Goal: Task Accomplishment & Management: Use online tool/utility

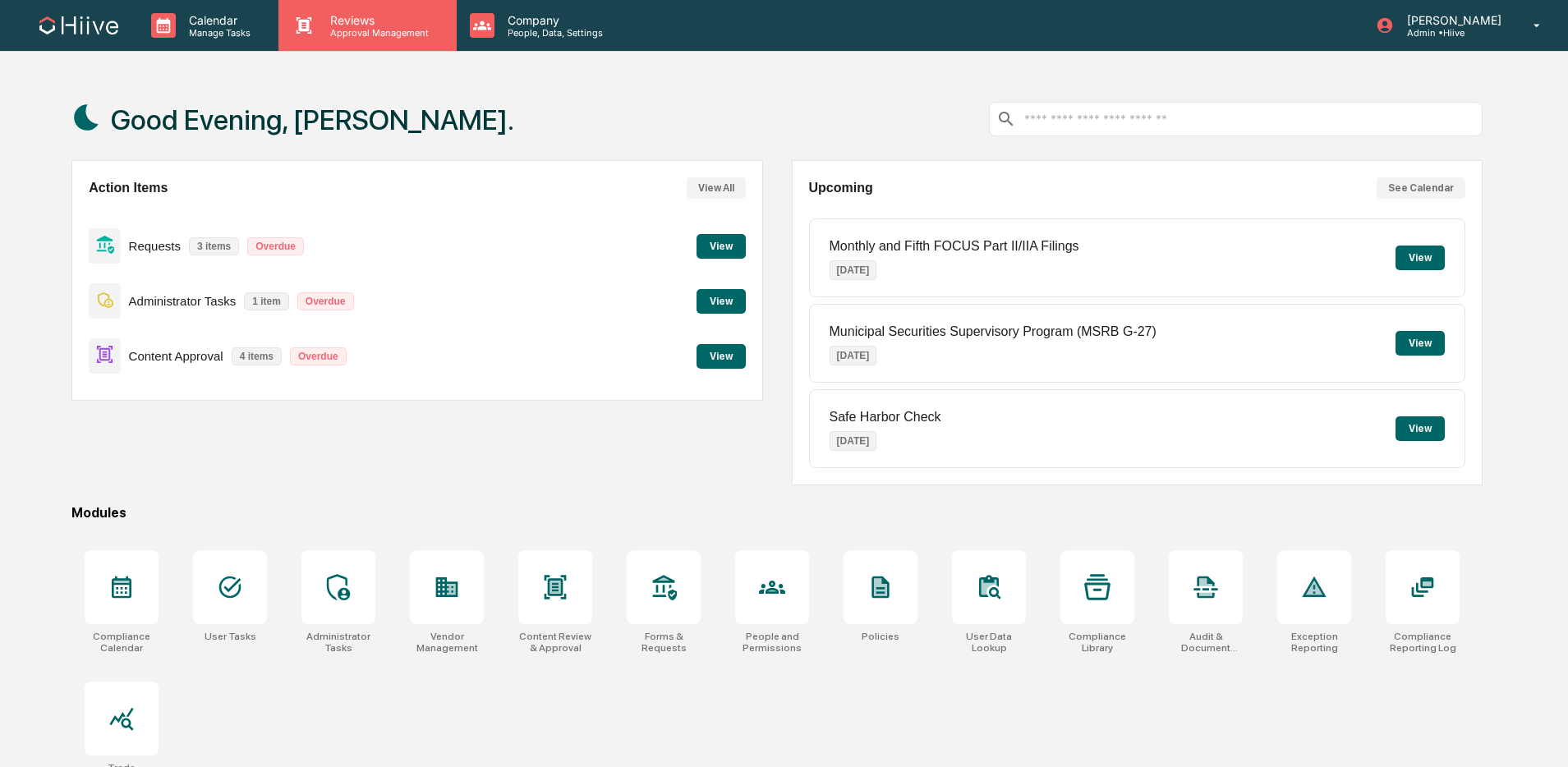
click at [321, 33] on p "Approval Management" at bounding box center [376, 33] width 120 height 12
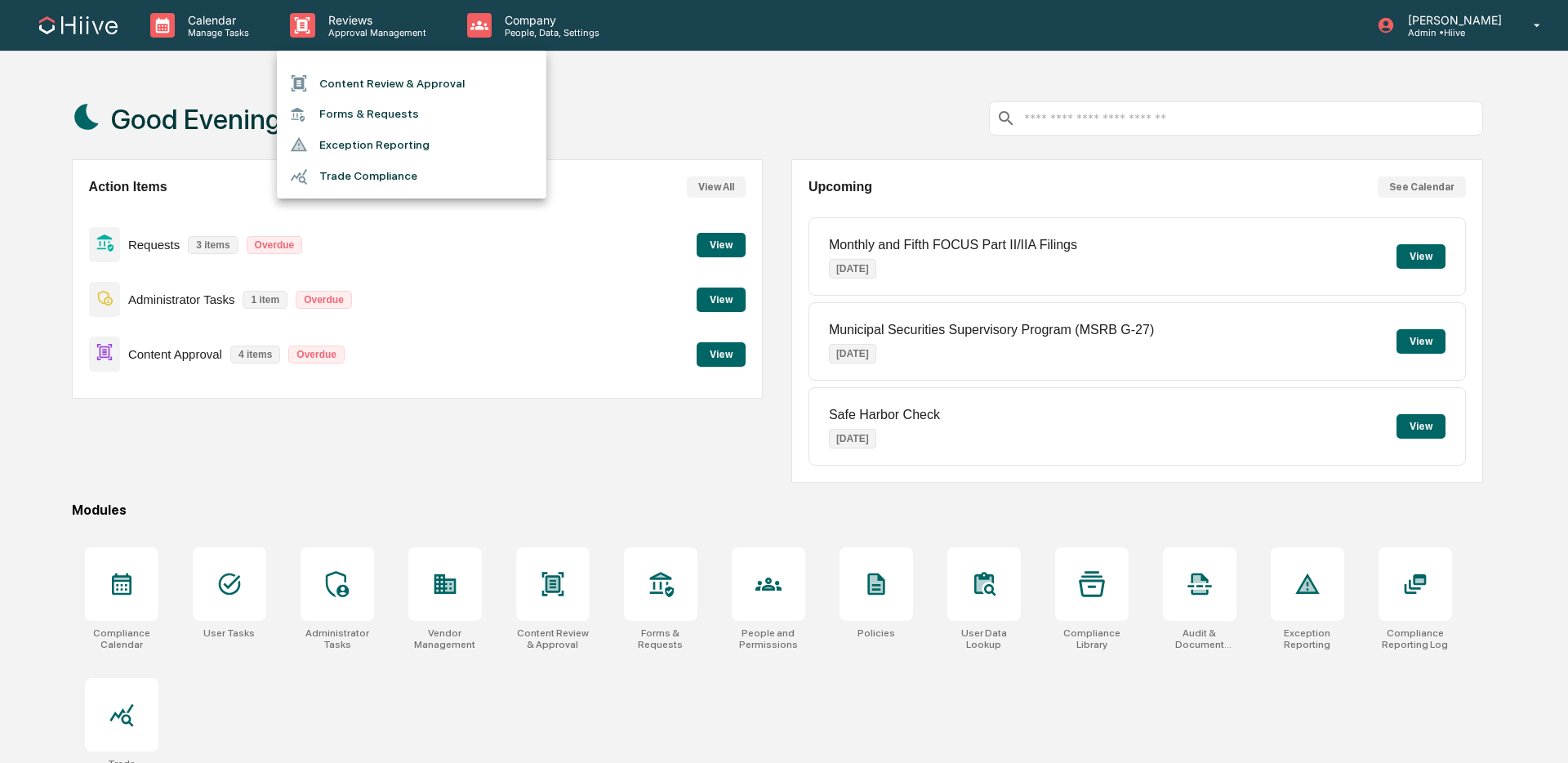
click at [358, 74] on li "Content Review & Approval" at bounding box center [411, 84] width 269 height 31
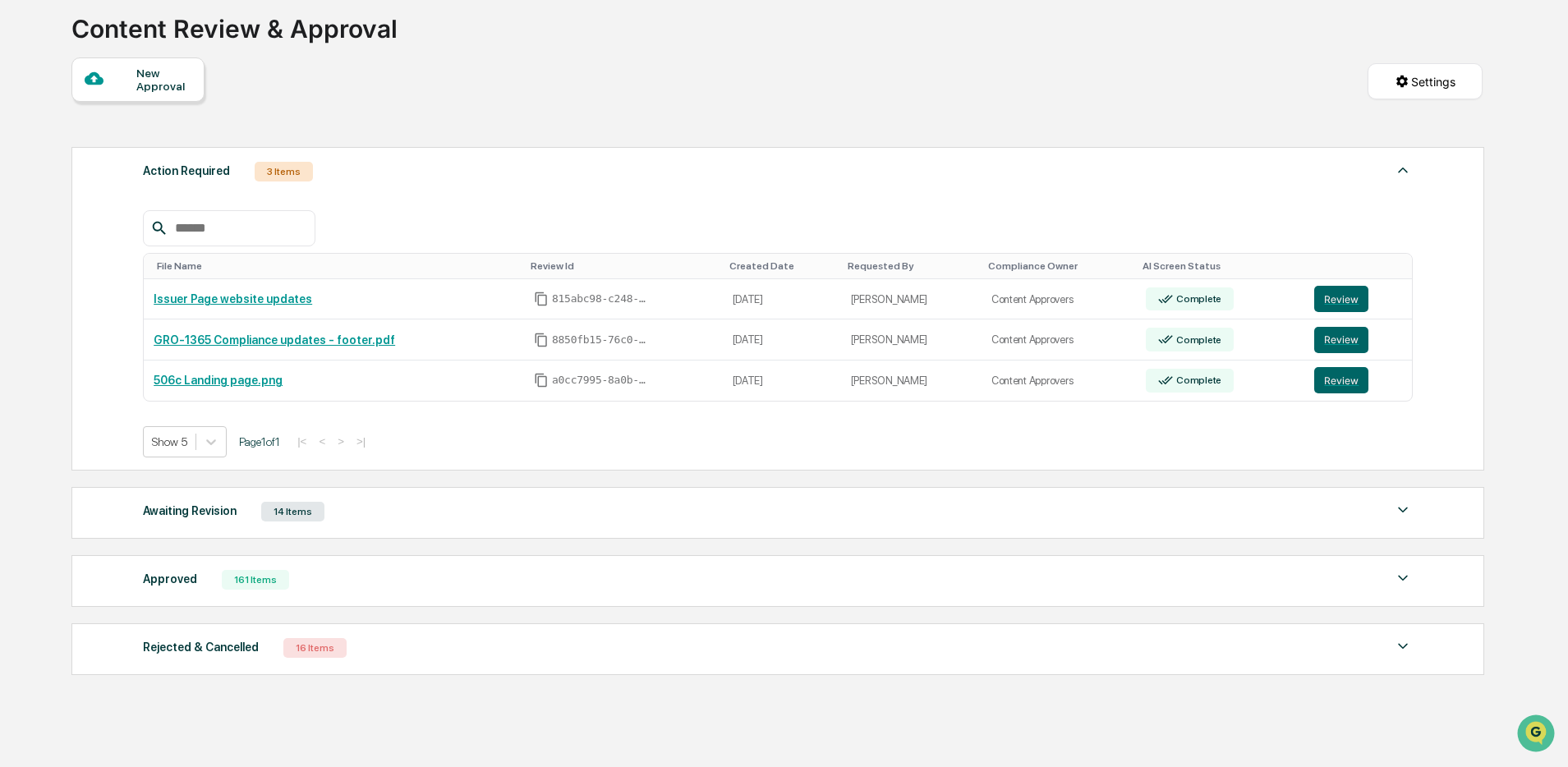
scroll to position [165, 0]
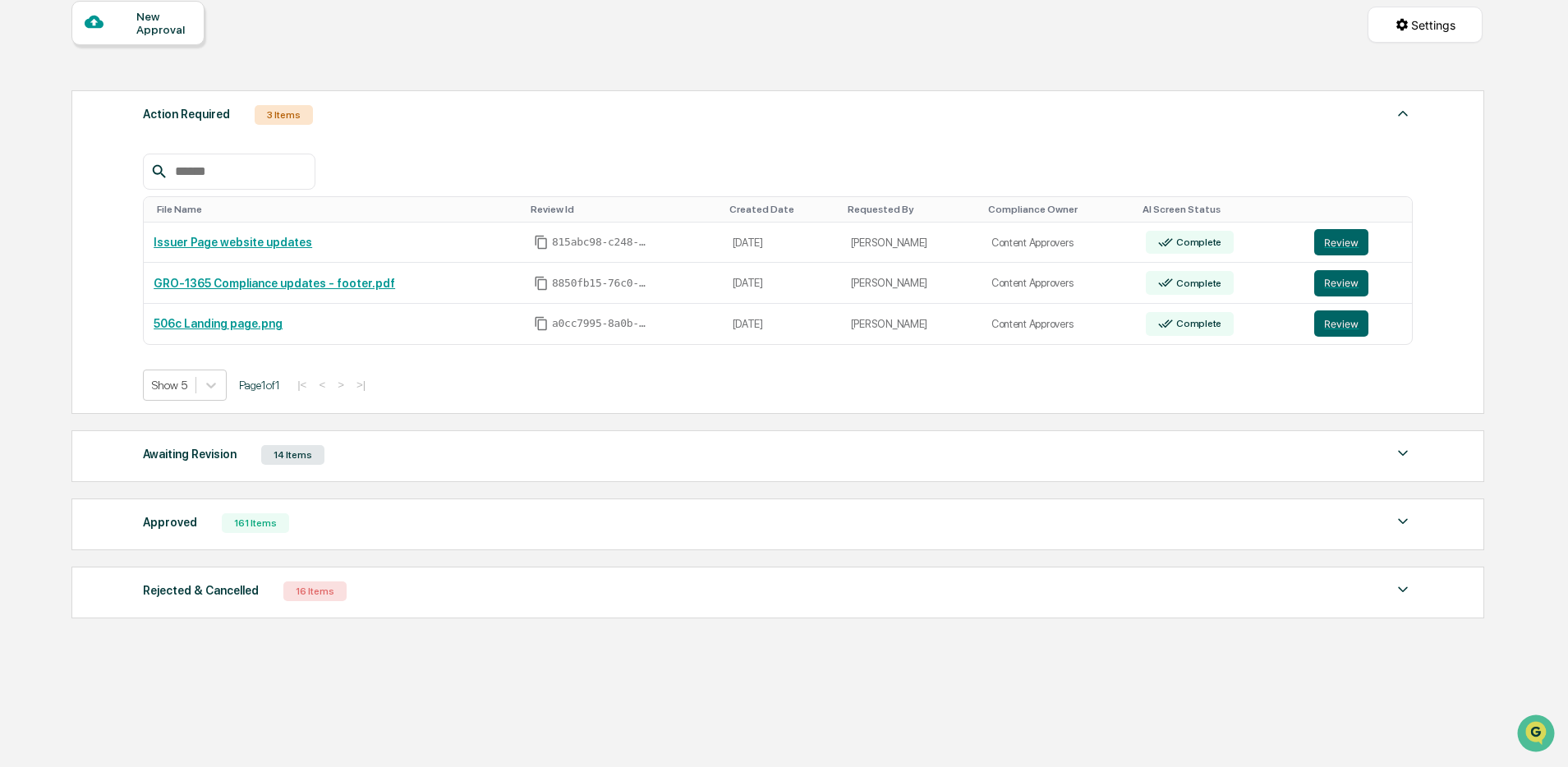
click at [890, 479] on div "Awaiting Revision 14 Items File Name Review Id Created Date Requested By Compli…" at bounding box center [777, 455] width 1413 height 52
click at [897, 460] on div "Awaiting Revision 14 Items" at bounding box center [777, 455] width 1270 height 23
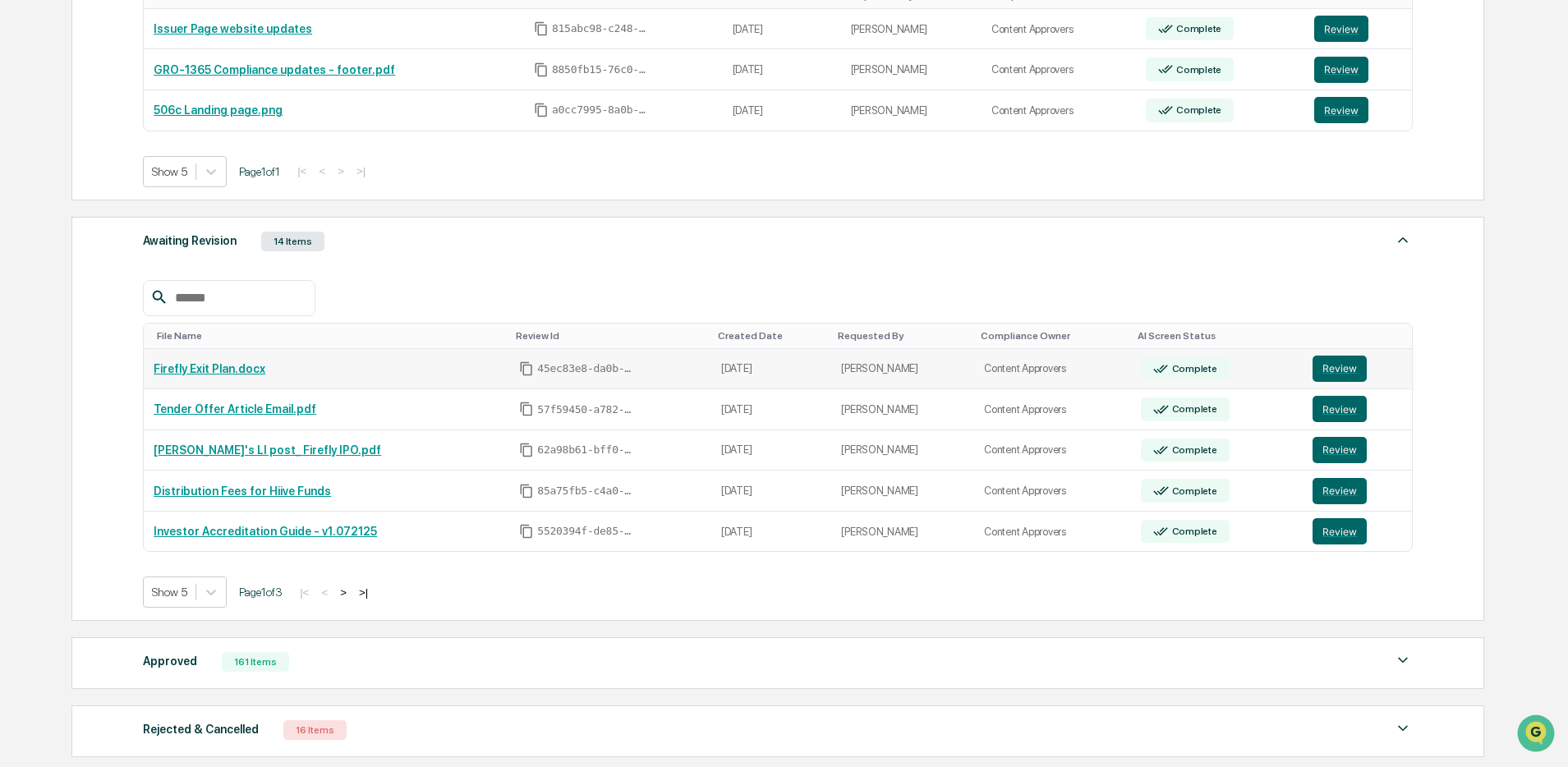
scroll to position [373, 0]
click at [1325, 486] on button "Review" at bounding box center [1339, 490] width 54 height 26
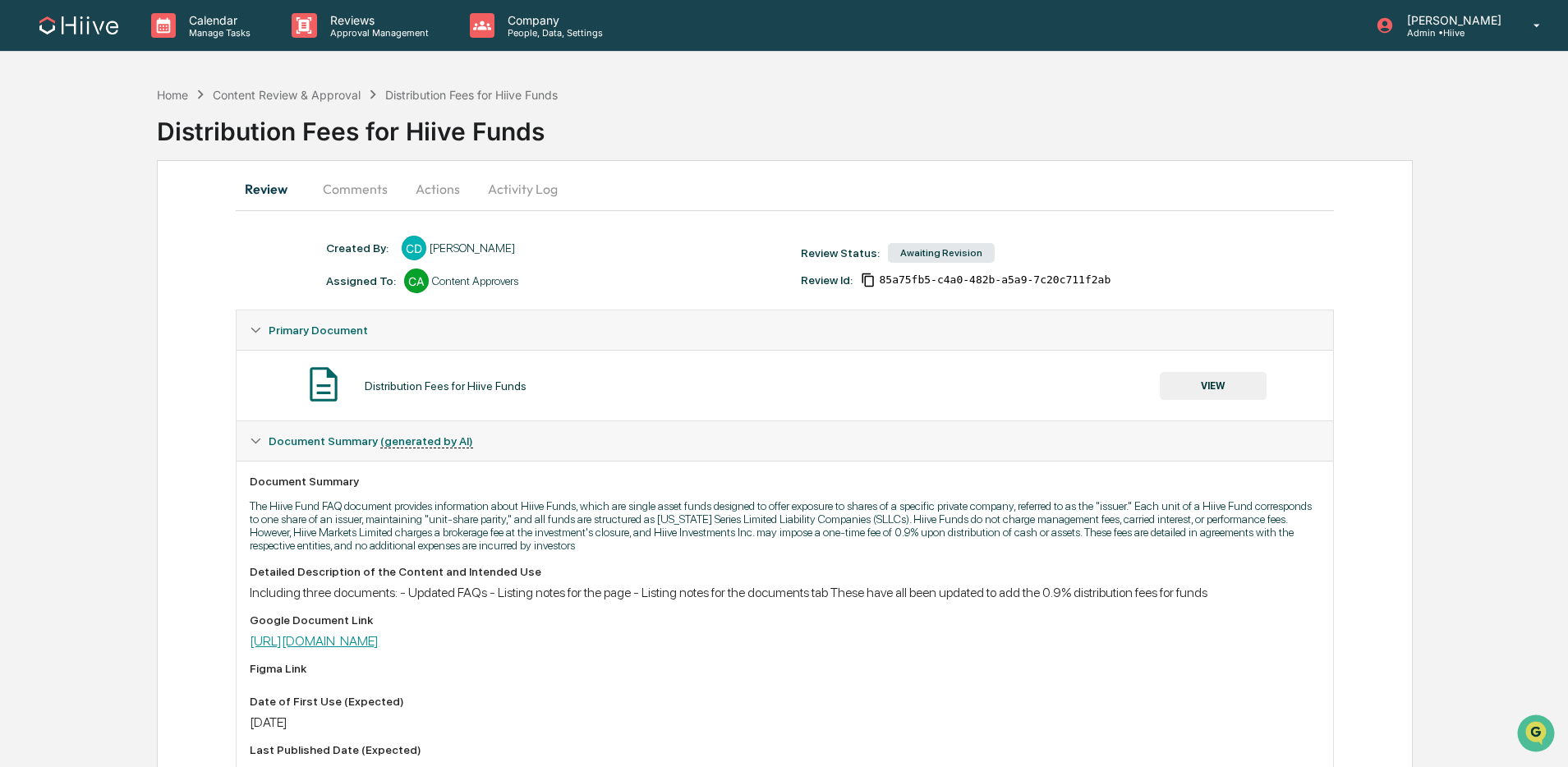
click at [378, 648] on link "[URL][DOMAIN_NAME]" at bounding box center [314, 641] width 129 height 16
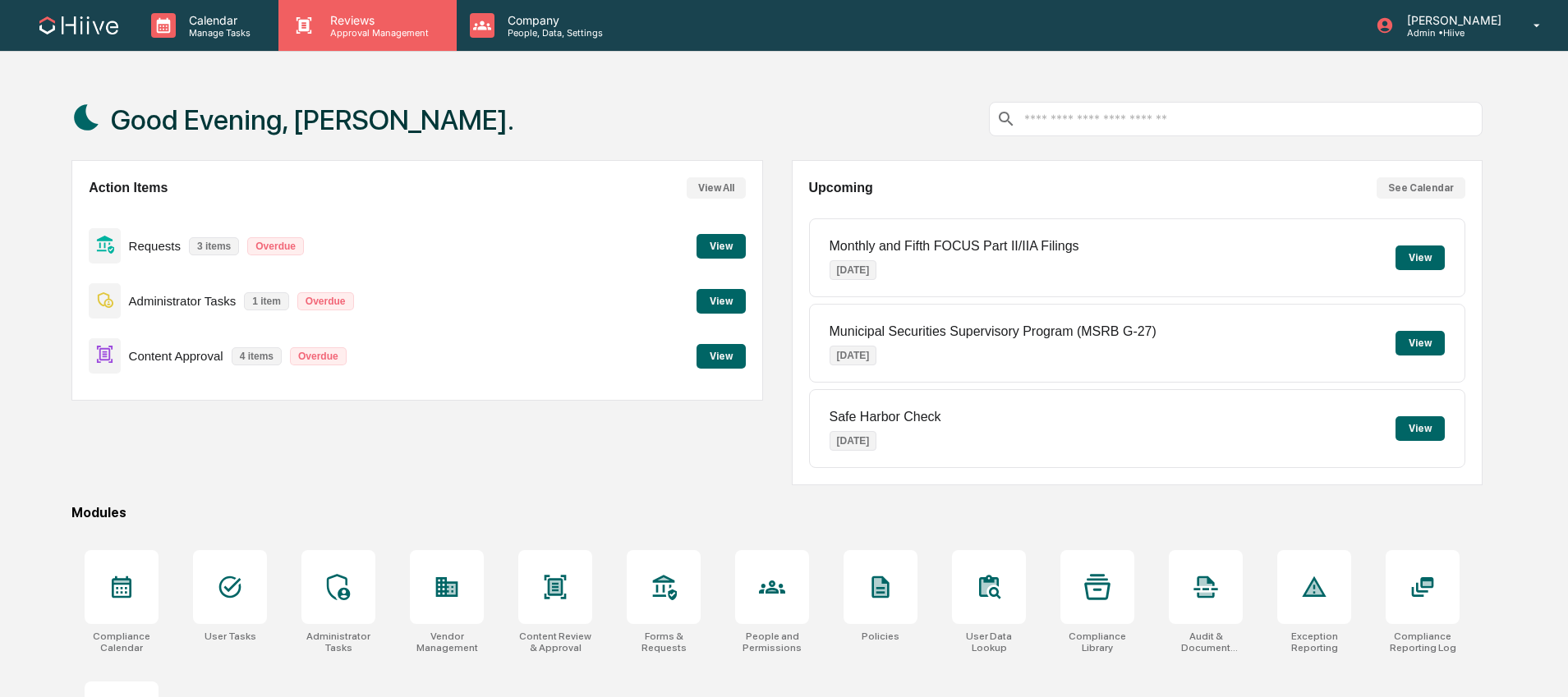
click at [373, 28] on p "Approval Management" at bounding box center [376, 33] width 120 height 12
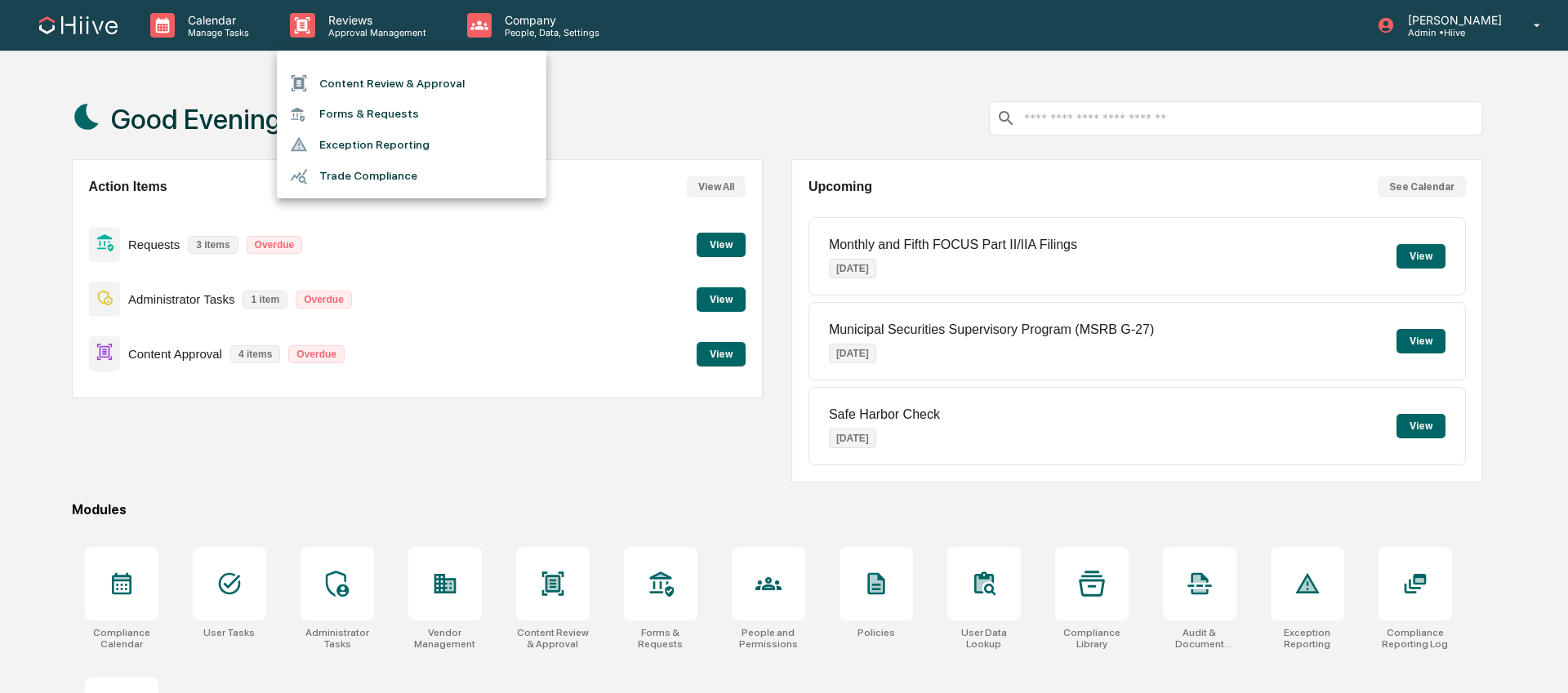
drag, startPoint x: 379, startPoint y: 63, endPoint x: 366, endPoint y: 87, distance: 27.3
click at [379, 63] on ul "Content Review & Approval Forms & Requests Exception Reporting Trade Compliance" at bounding box center [411, 124] width 269 height 148
click at [366, 89] on li "Content Review & Approval" at bounding box center [411, 84] width 269 height 31
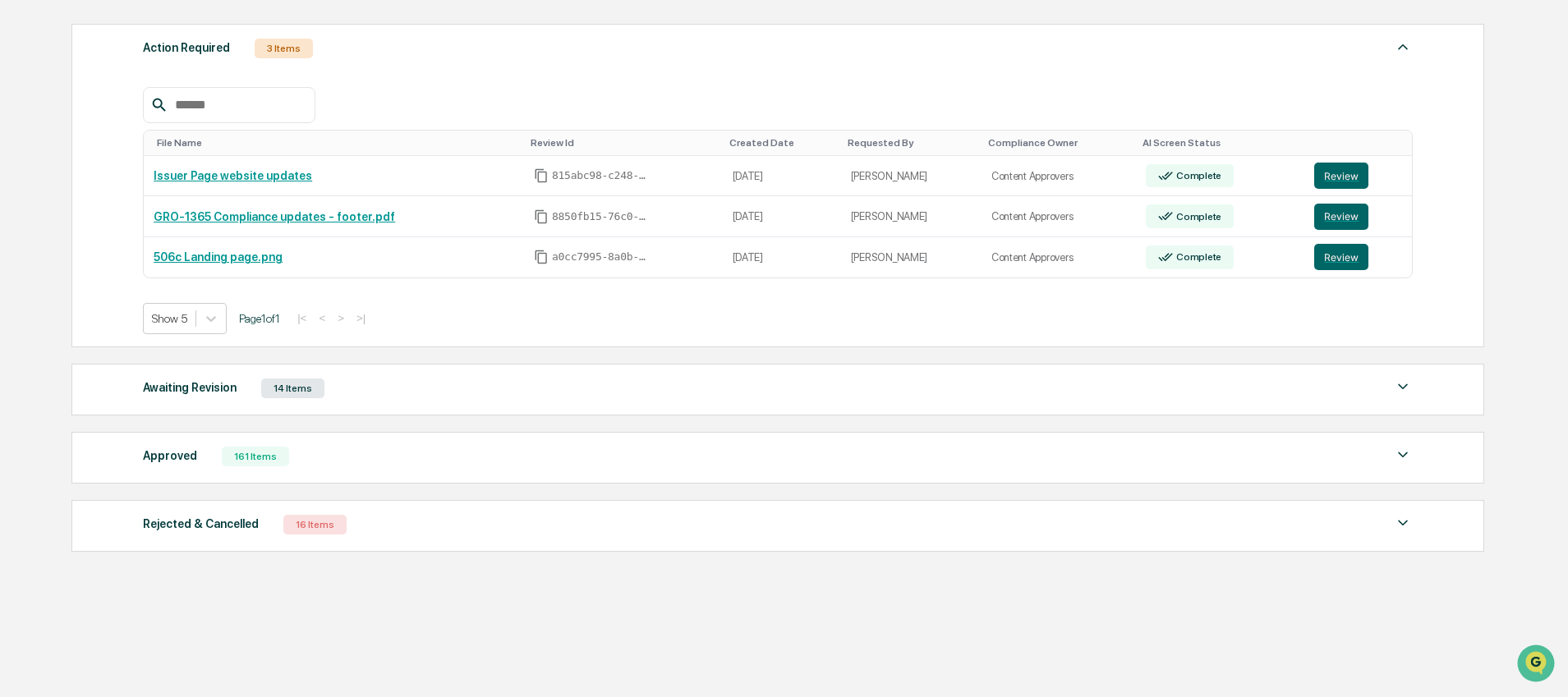
scroll to position [224, 0]
drag, startPoint x: 337, startPoint y: 457, endPoint x: 354, endPoint y: 450, distance: 18.4
click at [337, 457] on div "Approved 161 Items" at bounding box center [777, 458] width 1270 height 23
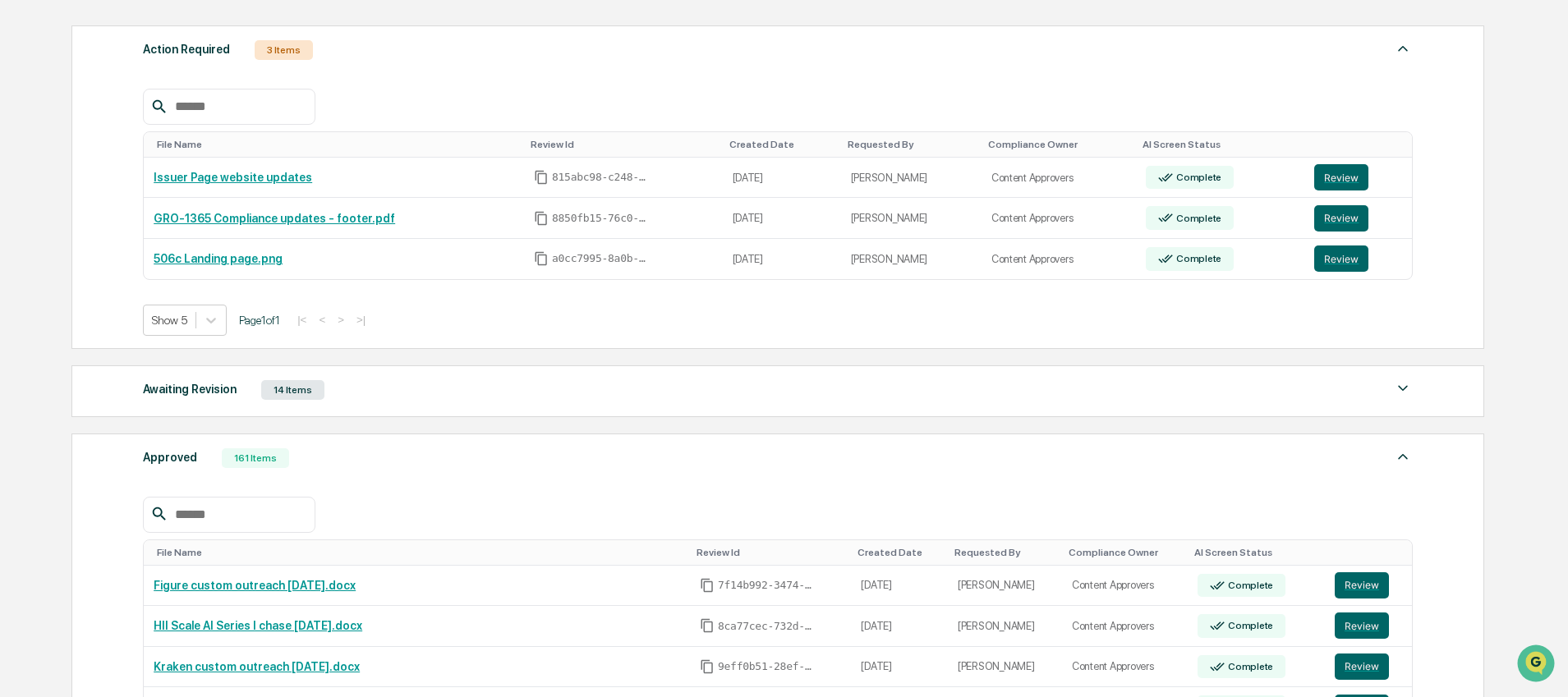
click at [403, 402] on div "Awaiting Revision 14 Items" at bounding box center [777, 390] width 1270 height 23
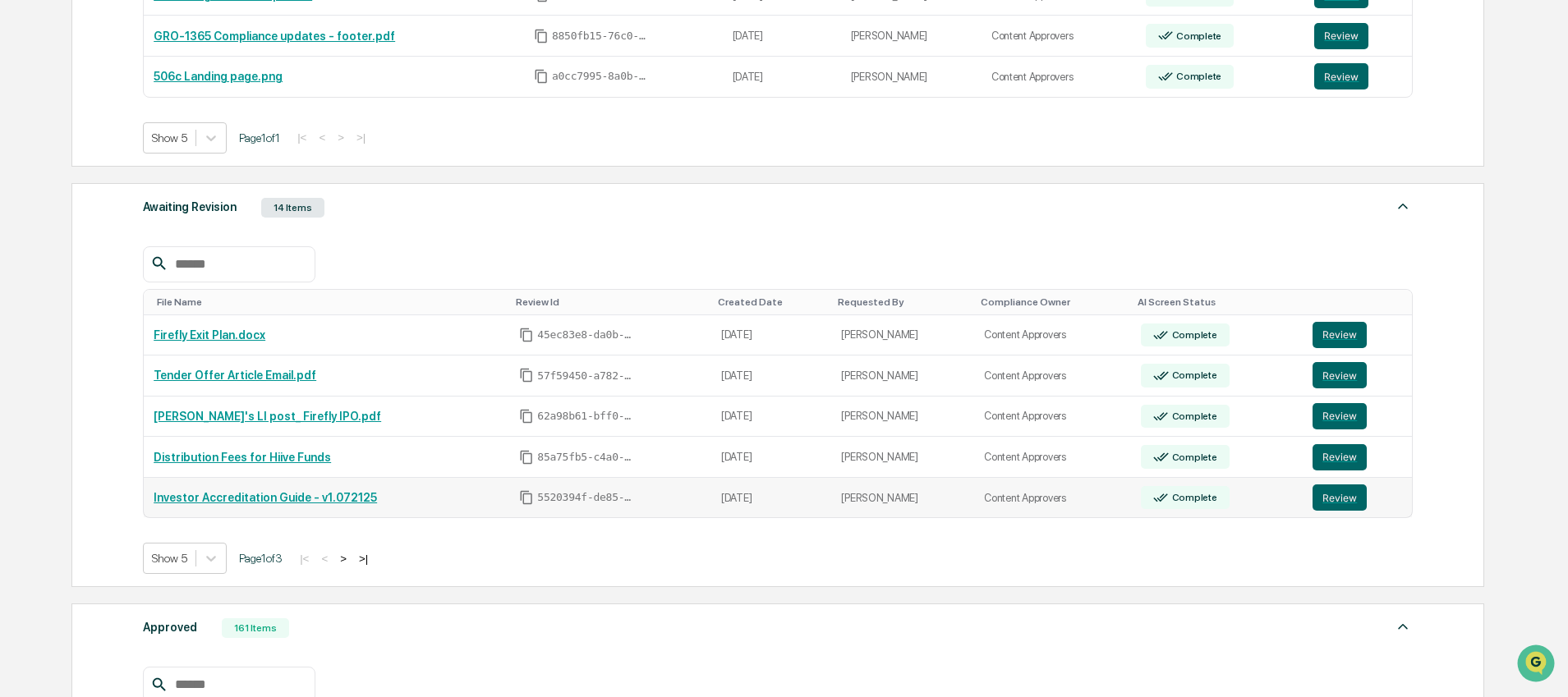
scroll to position [486, 0]
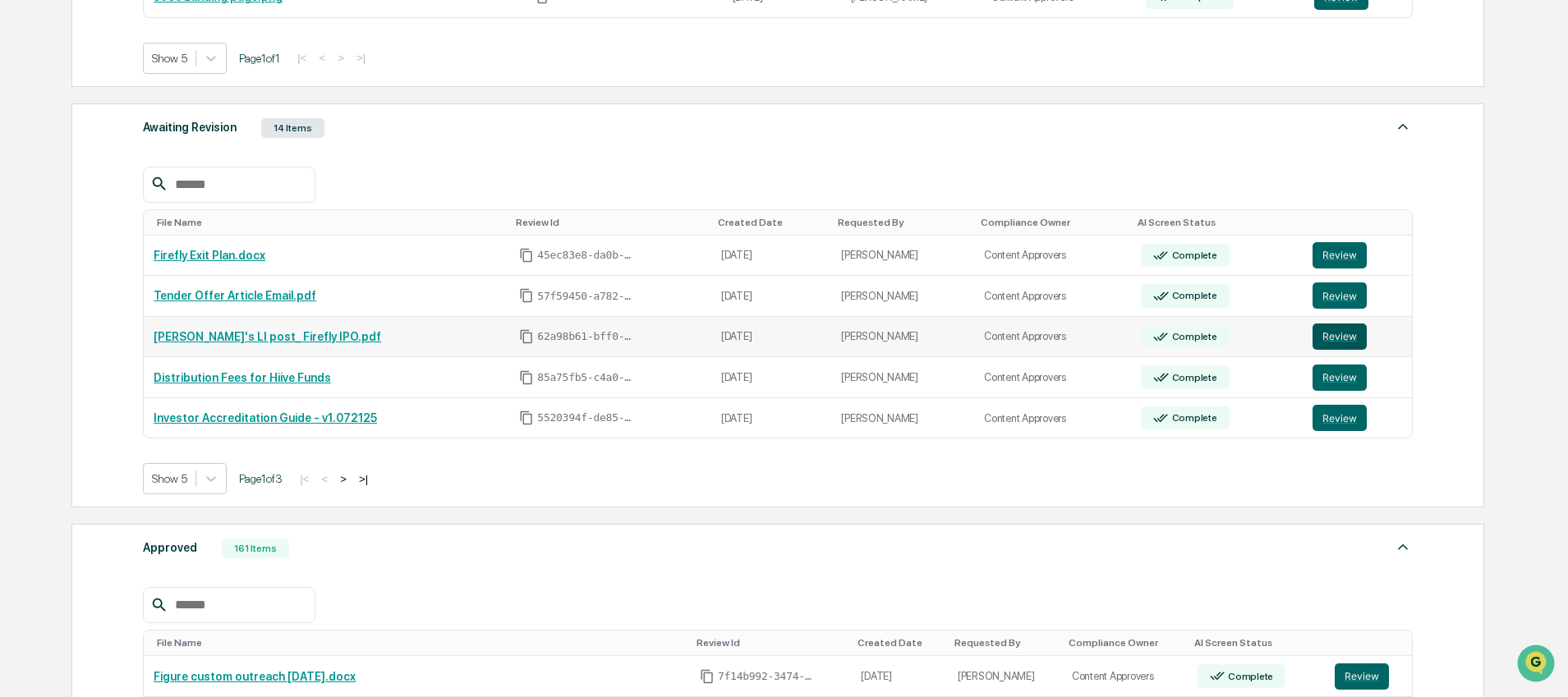
click at [1327, 348] on button "Review" at bounding box center [1339, 336] width 54 height 26
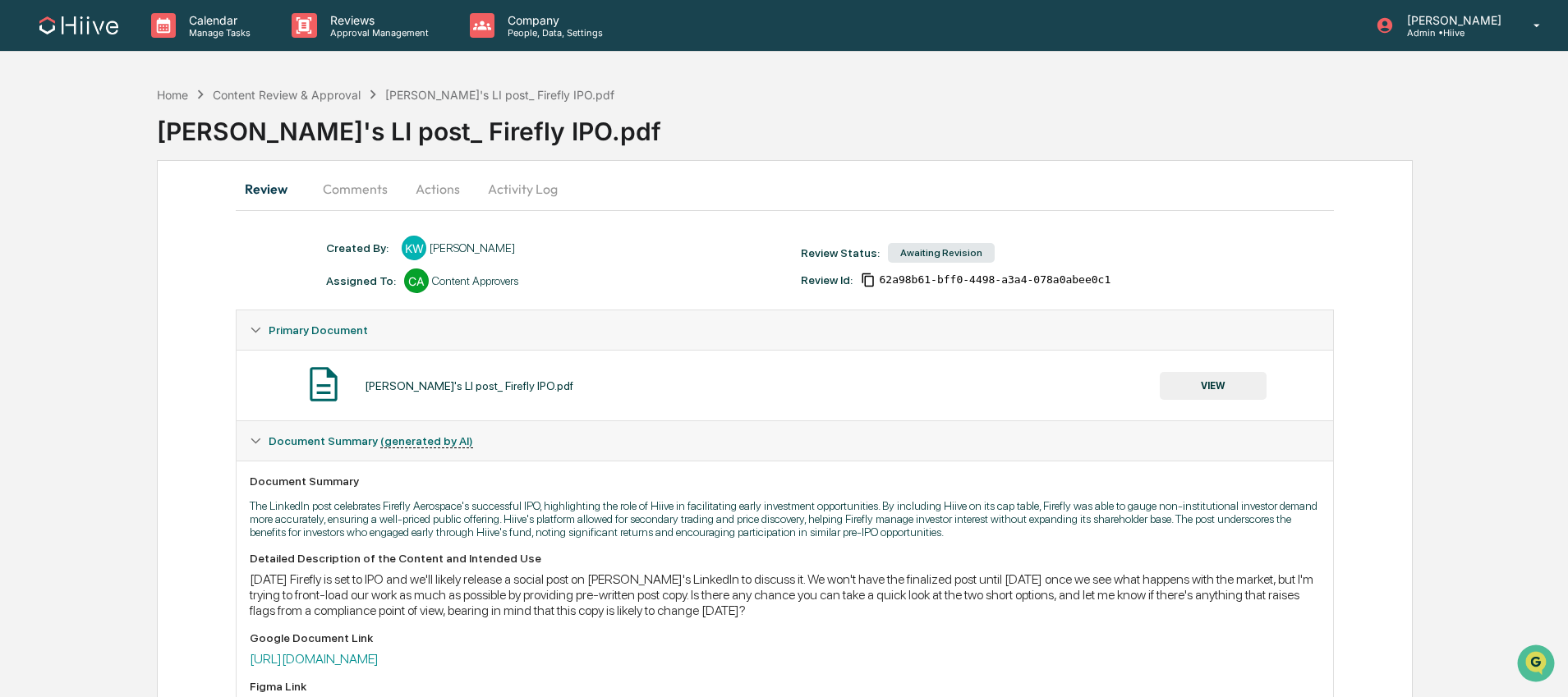
scroll to position [7, 0]
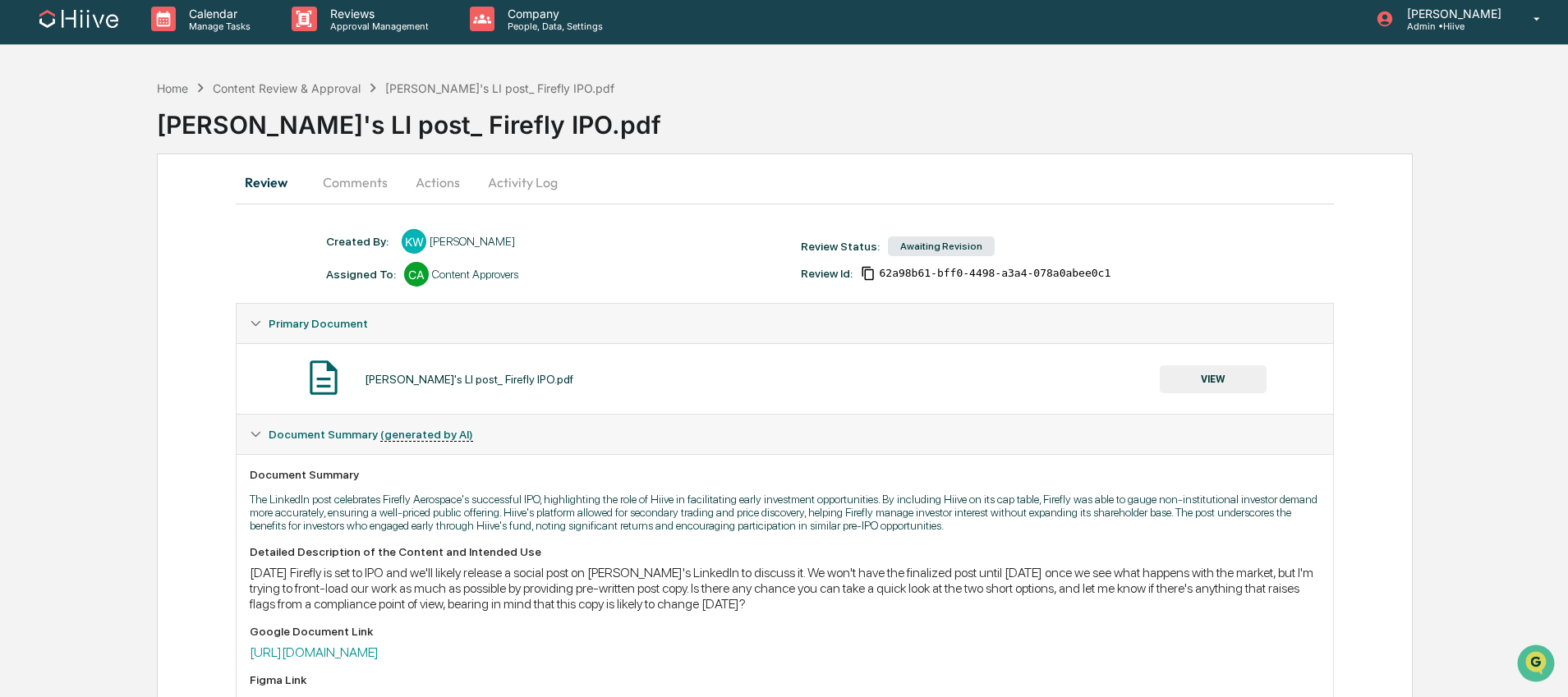
click at [348, 170] on button "Comments" at bounding box center [355, 182] width 91 height 39
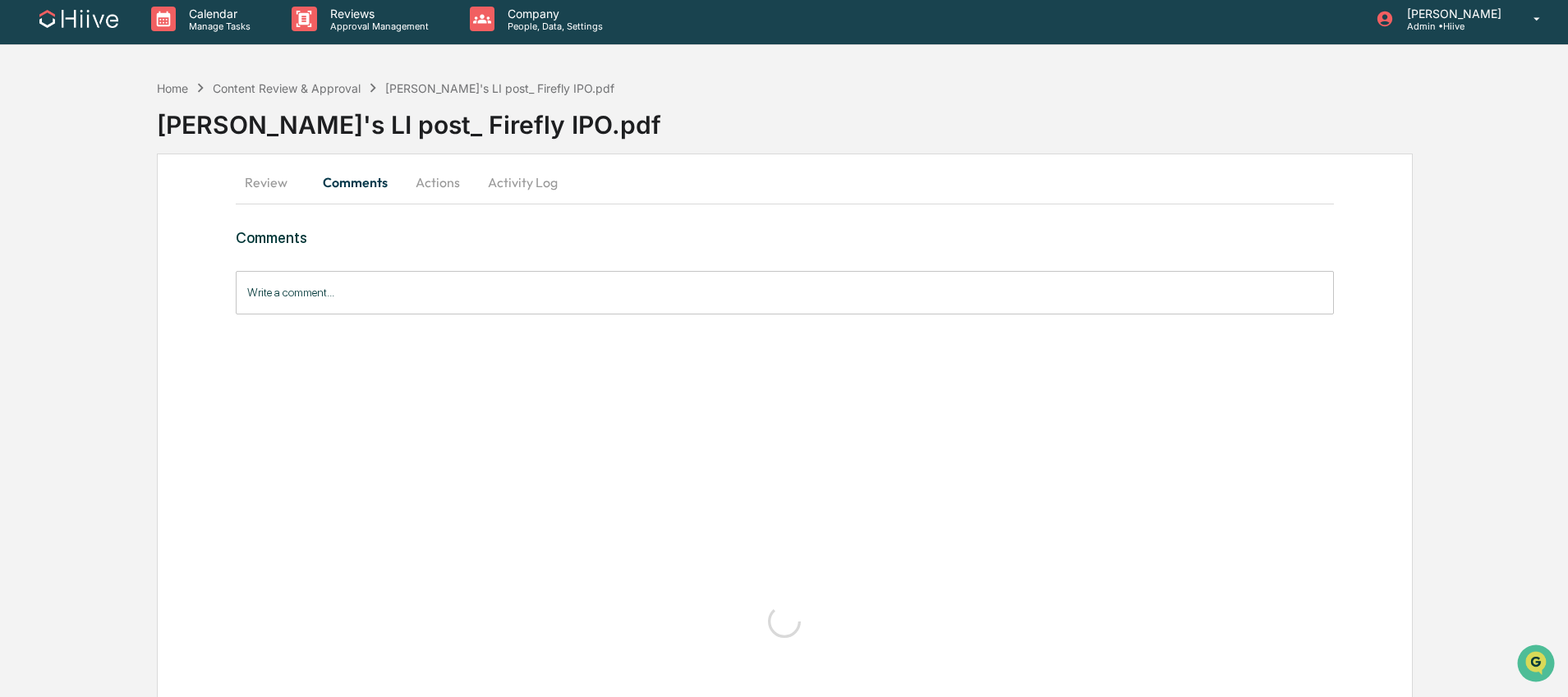
scroll to position [0, 0]
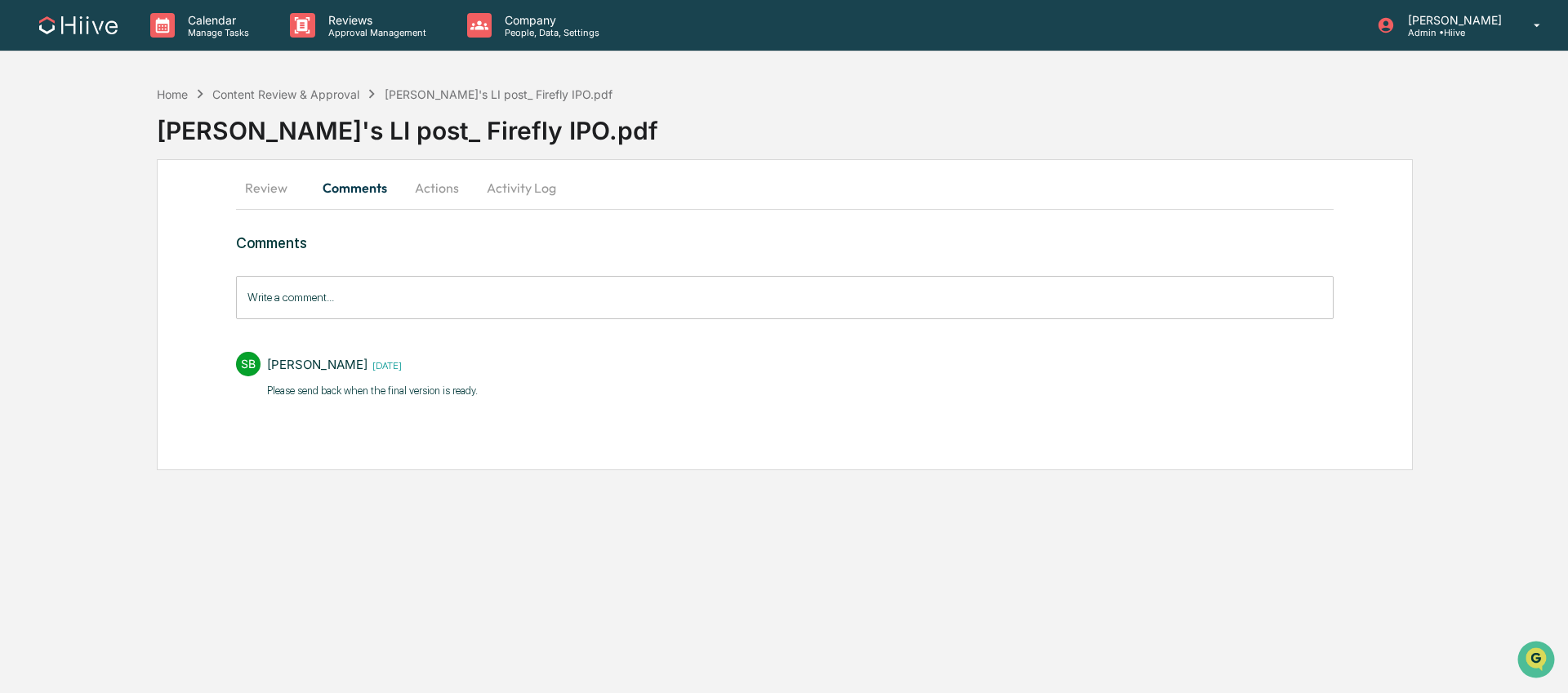
click at [442, 180] on button "Actions" at bounding box center [437, 188] width 74 height 39
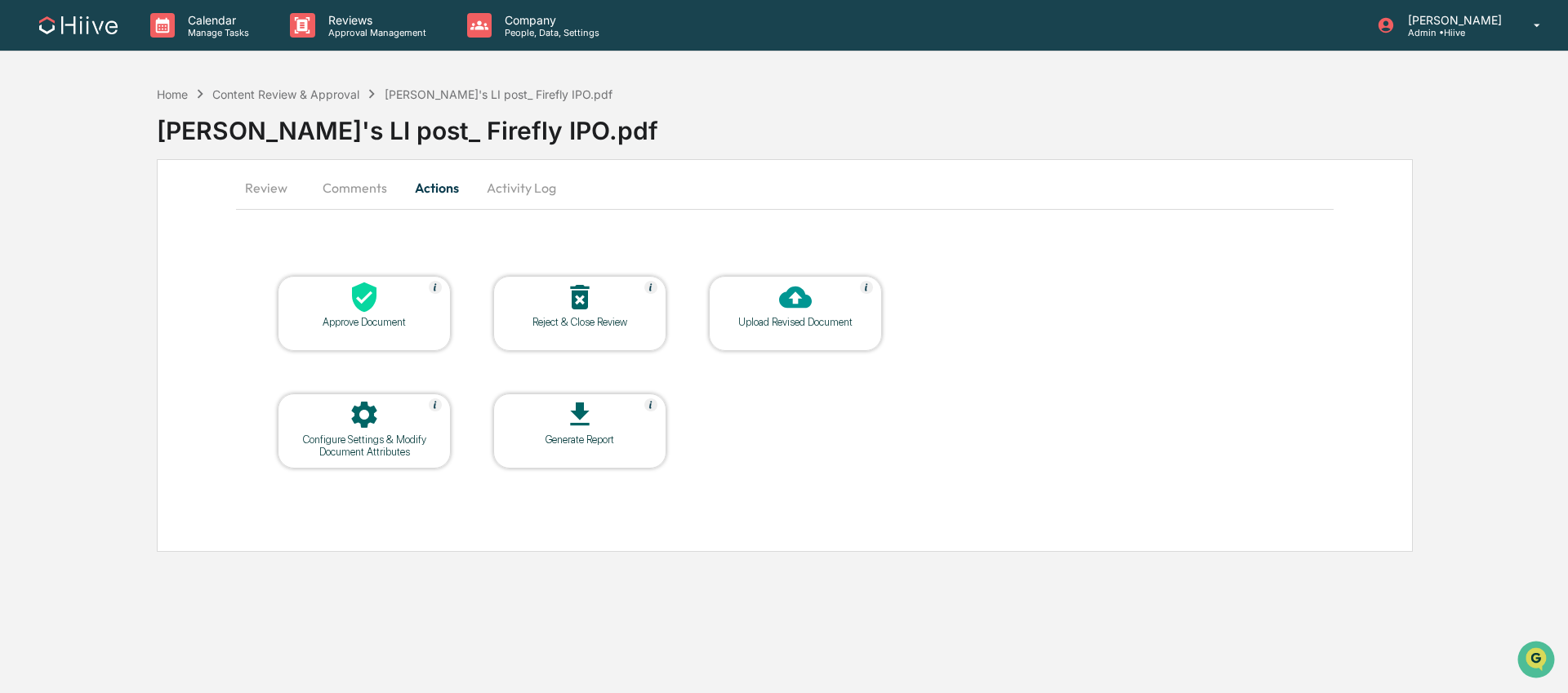
click at [260, 187] on button "Review" at bounding box center [273, 188] width 74 height 39
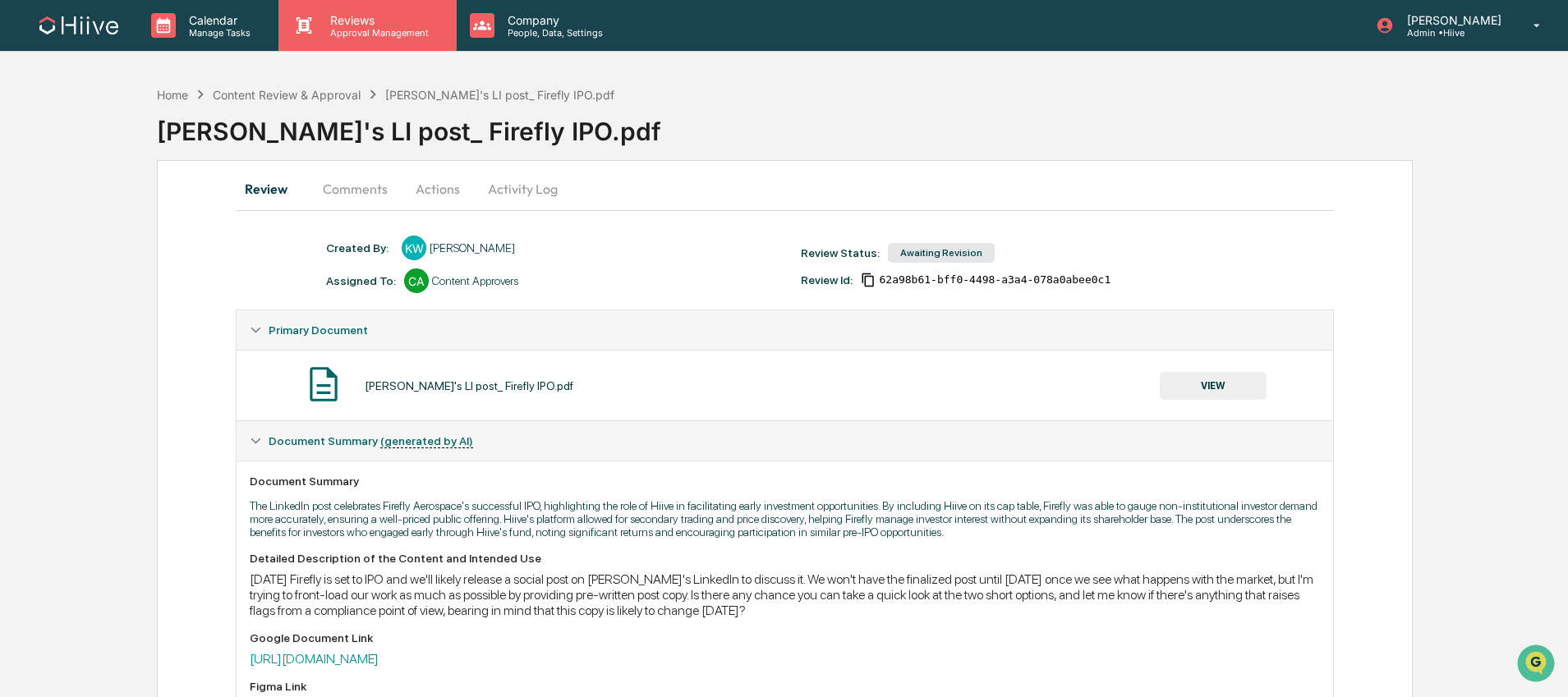
click at [372, 23] on p "Reviews" at bounding box center [376, 20] width 120 height 14
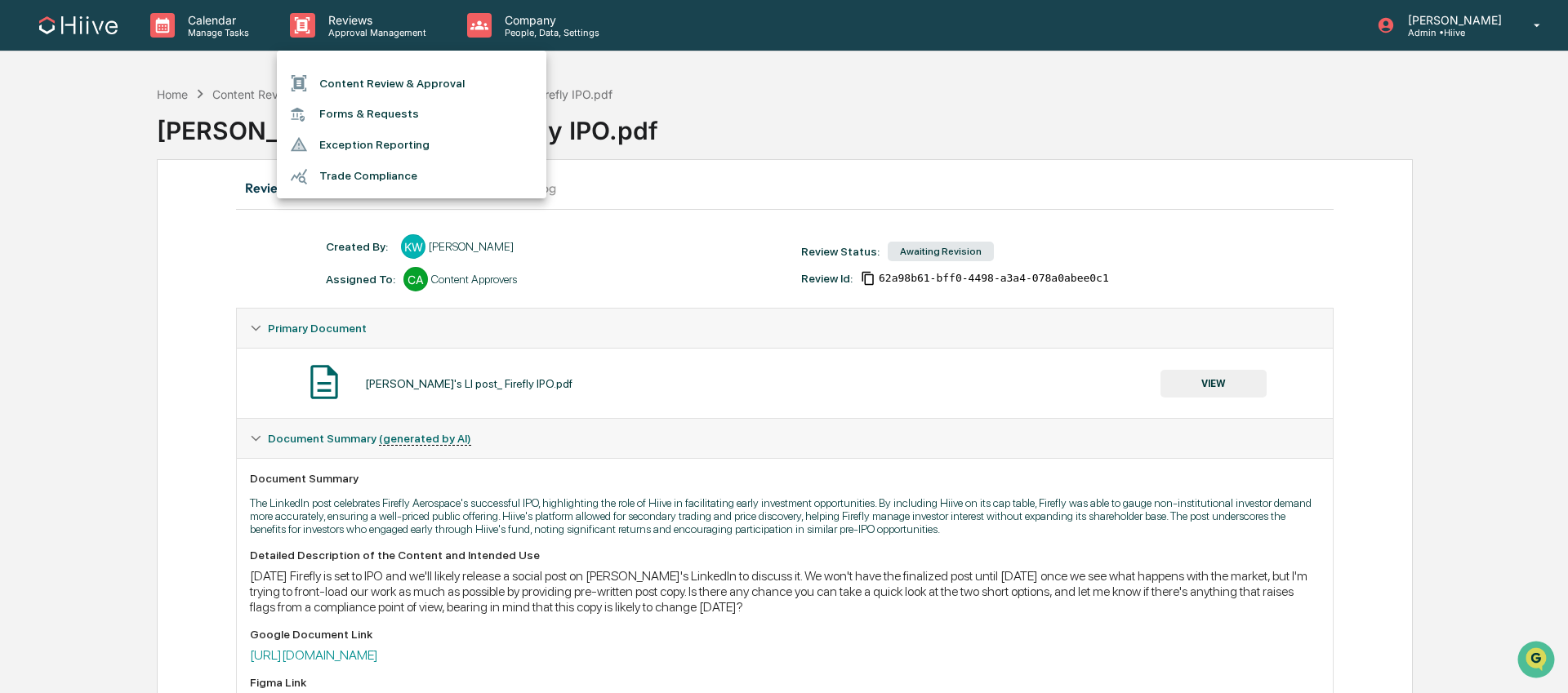
click at [371, 66] on ul "Content Review & Approval Forms & Requests Exception Reporting Trade Compliance" at bounding box center [411, 124] width 269 height 148
click at [365, 83] on li "Content Review & Approval" at bounding box center [411, 84] width 269 height 31
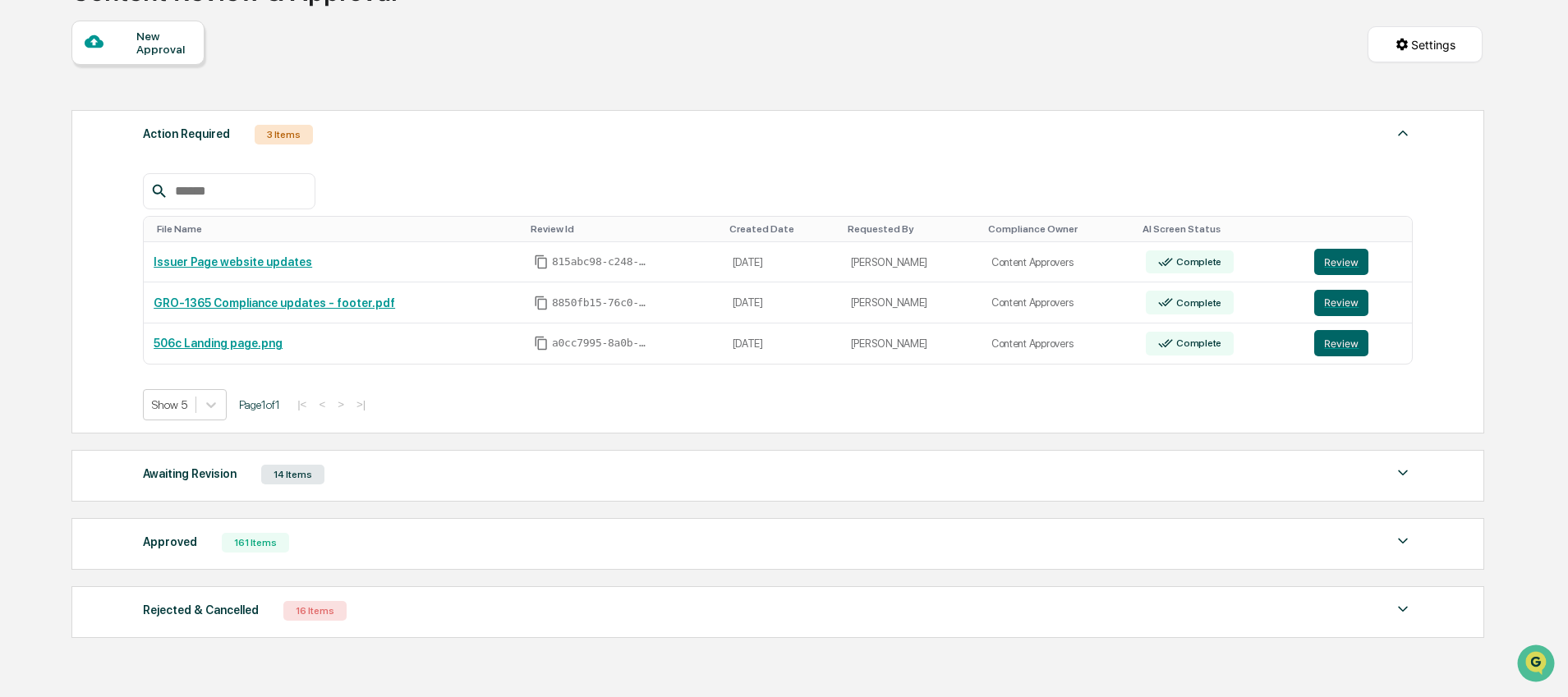
scroll to position [235, 0]
